Goal: Task Accomplishment & Management: Use online tool/utility

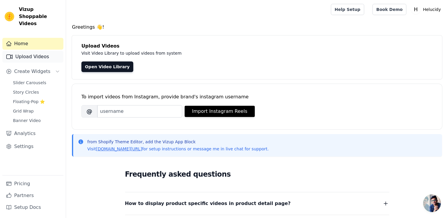
click at [32, 51] on link "Upload Videos" at bounding box center [32, 57] width 61 height 12
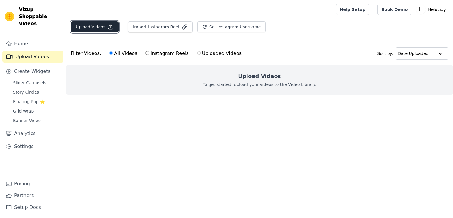
click at [98, 27] on button "Upload Videos" at bounding box center [95, 26] width 48 height 11
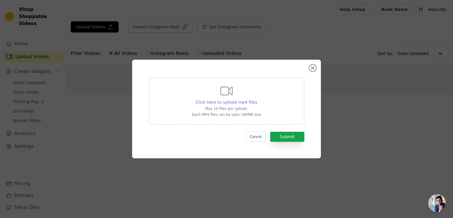
click at [234, 102] on span "Click here to upload mp4 files" at bounding box center [227, 102] width 62 height 5
click at [257, 99] on input "Click here to upload mp4 files Max 10 files per upload. Each MP4 files can be u…" at bounding box center [257, 99] width 0 height 0
type input "C:\fakepath\phone app blocker.mp4"
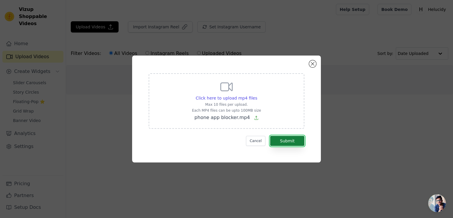
click at [284, 142] on button "Submit" at bounding box center [287, 141] width 34 height 10
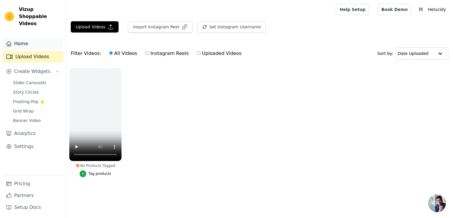
click at [20, 38] on link "Home" at bounding box center [32, 44] width 61 height 12
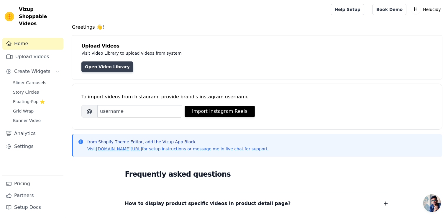
click at [98, 64] on link "Open Video Library" at bounding box center [107, 66] width 52 height 11
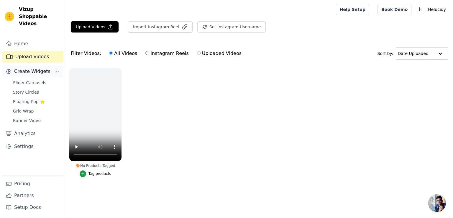
click at [53, 65] on button "Create Widgets" at bounding box center [32, 71] width 61 height 12
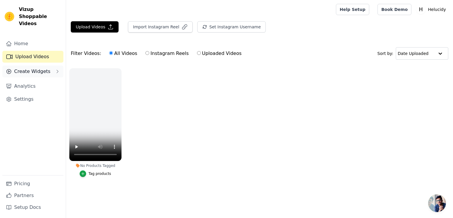
click at [53, 68] on button "Create Widgets" at bounding box center [32, 71] width 61 height 12
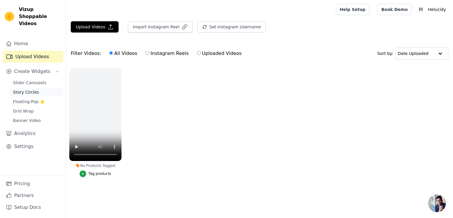
click at [38, 88] on link "Story Circles" at bounding box center [36, 92] width 54 height 8
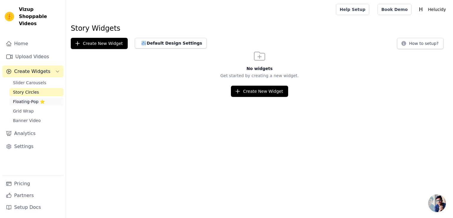
click at [32, 98] on span "Floating-Pop ⭐" at bounding box center [29, 101] width 32 height 6
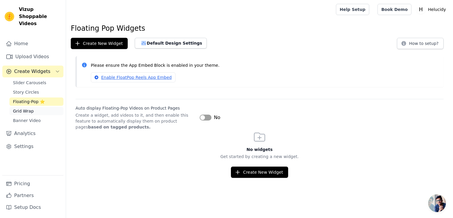
click at [36, 107] on link "Grid Wrap" at bounding box center [36, 111] width 54 height 8
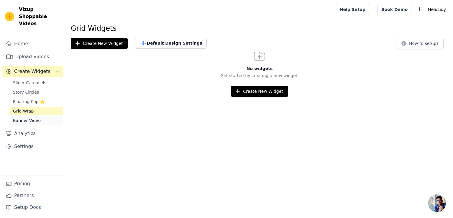
click at [34, 117] on span "Banner Video" at bounding box center [27, 120] width 28 height 6
click at [35, 107] on link "Grid Wrap" at bounding box center [36, 111] width 54 height 8
click at [244, 93] on button "Create New Widget" at bounding box center [259, 90] width 57 height 11
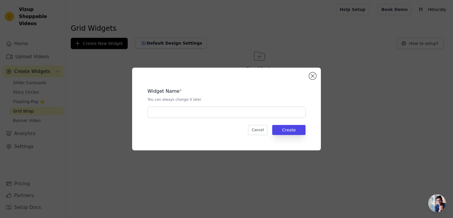
click at [187, 121] on div "Widget Name * You can always change it later Cancel Create" at bounding box center [226, 109] width 170 height 64
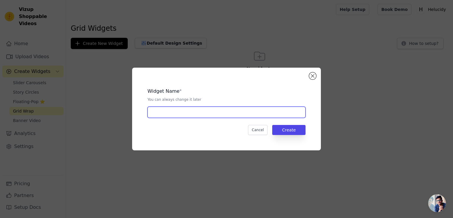
click at [185, 117] on input "text" at bounding box center [226, 111] width 158 height 11
type input "zen"
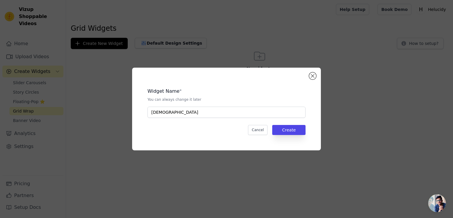
click at [288, 135] on div "Widget Name * You can always change it later zen Cancel Create" at bounding box center [226, 109] width 170 height 64
click at [288, 136] on div "Widget Name * You can always change it later zen Cancel Create" at bounding box center [226, 109] width 170 height 64
click at [285, 130] on button "Create" at bounding box center [288, 130] width 33 height 10
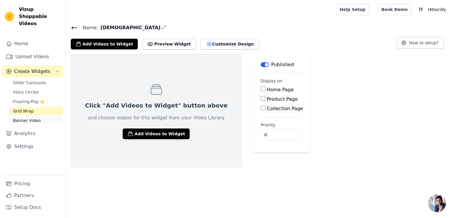
click at [39, 117] on span "Banner Video" at bounding box center [27, 120] width 28 height 6
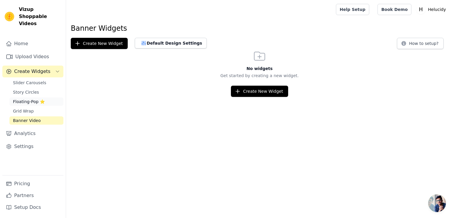
click at [33, 98] on span "Floating-Pop ⭐" at bounding box center [29, 101] width 32 height 6
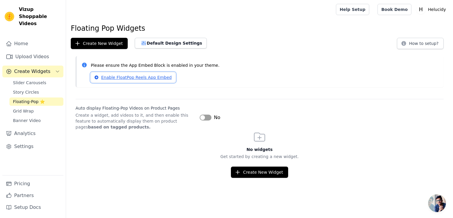
click at [118, 76] on link "Enable FloatPop Reels App Embed" at bounding box center [133, 77] width 85 height 10
click at [31, 88] on link "Story Circles" at bounding box center [36, 92] width 54 height 8
